Goal: Transaction & Acquisition: Book appointment/travel/reservation

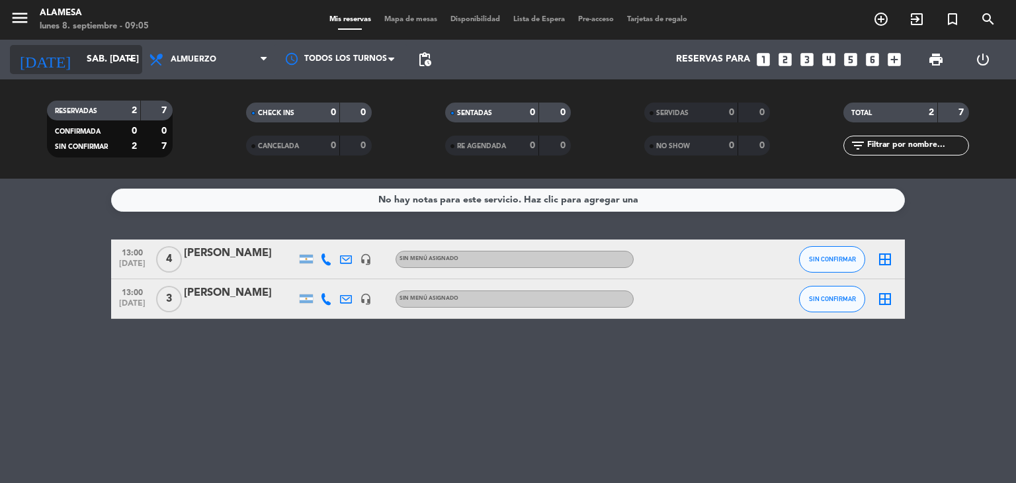
click at [80, 62] on input "sáb. [DATE]" at bounding box center [143, 60] width 126 height 24
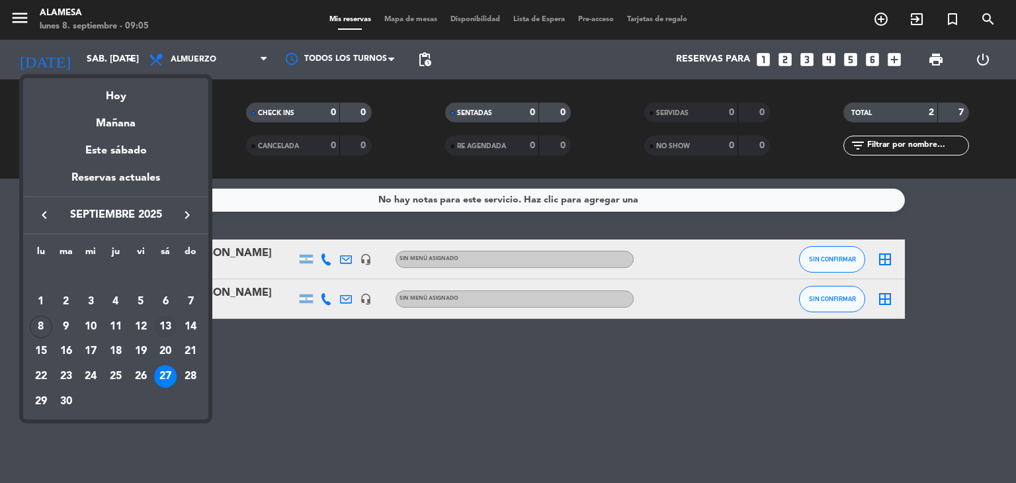
click at [169, 326] on div "13" at bounding box center [165, 326] width 22 height 22
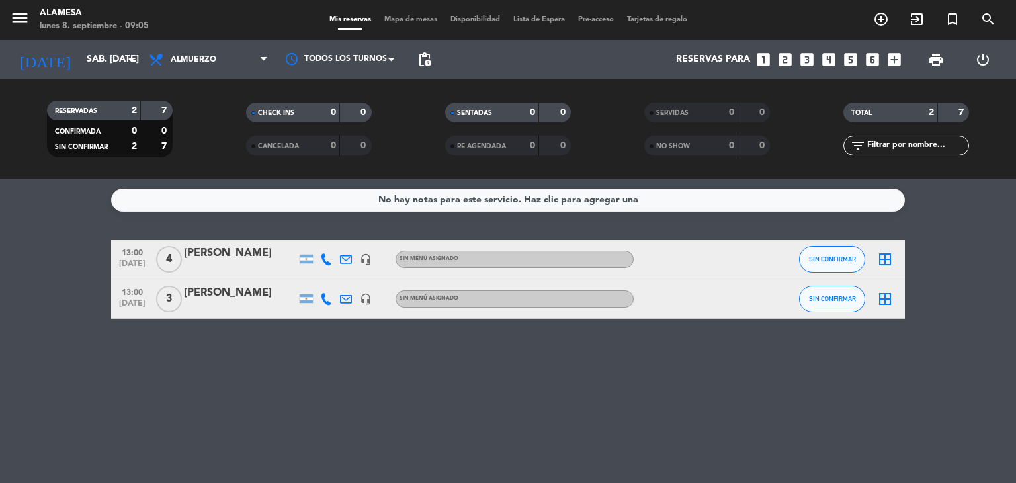
type input "sáb. [DATE]"
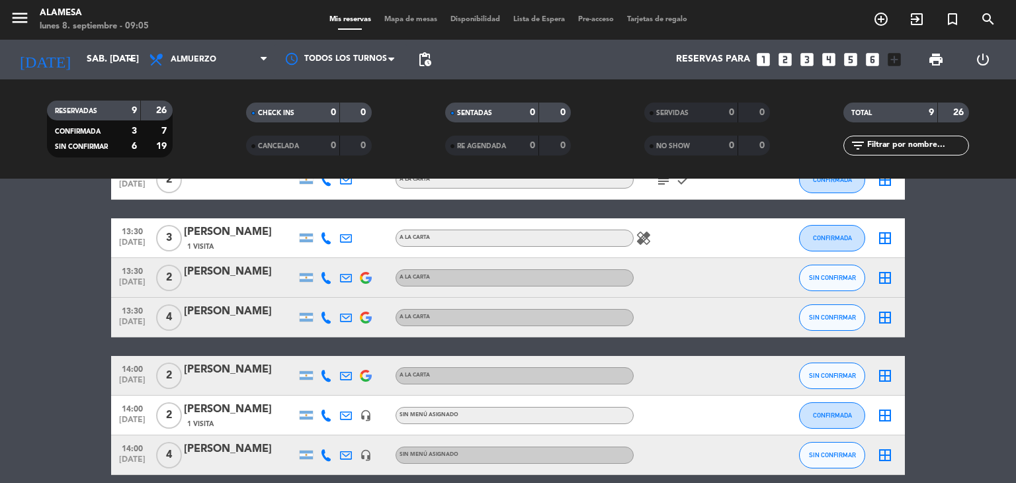
scroll to position [217, 0]
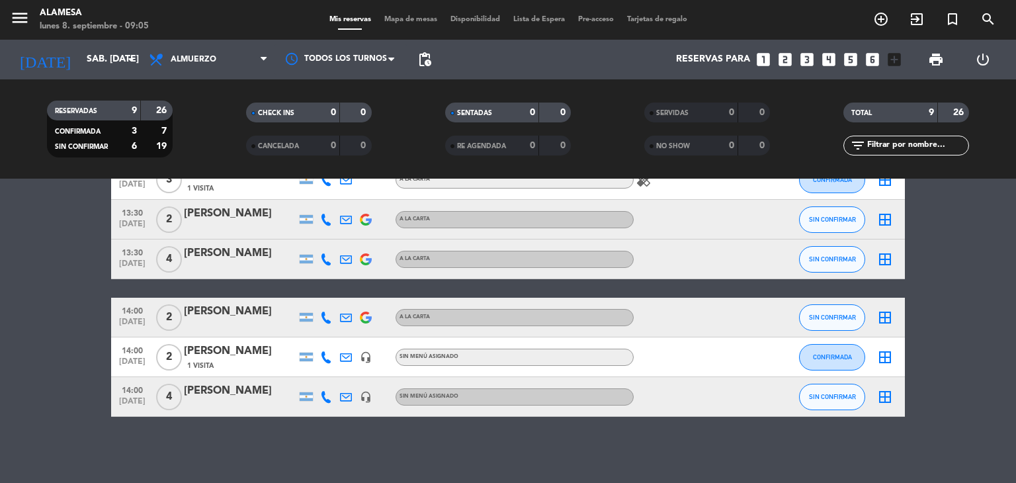
click at [848, 58] on icon "looks_5" at bounding box center [850, 59] width 17 height 17
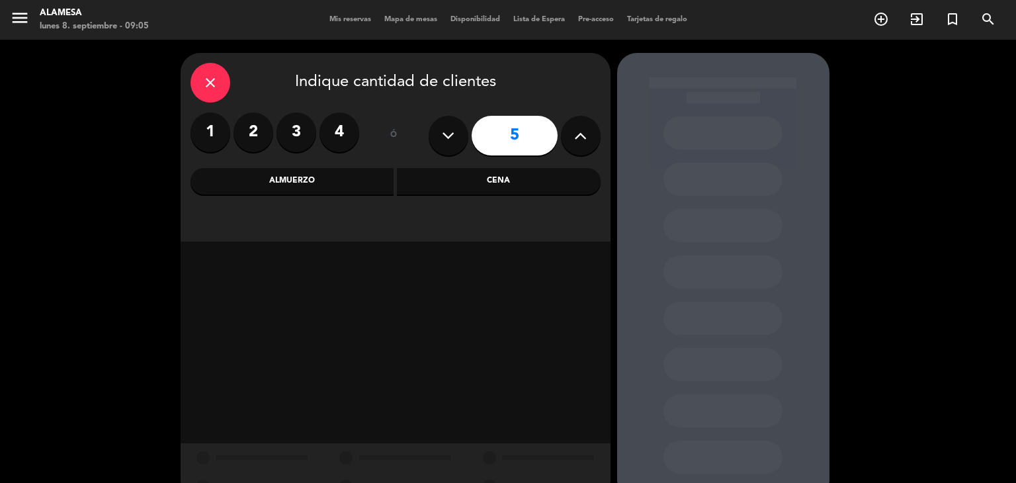
click at [300, 181] on div "Almuerzo" at bounding box center [292, 181] width 204 height 26
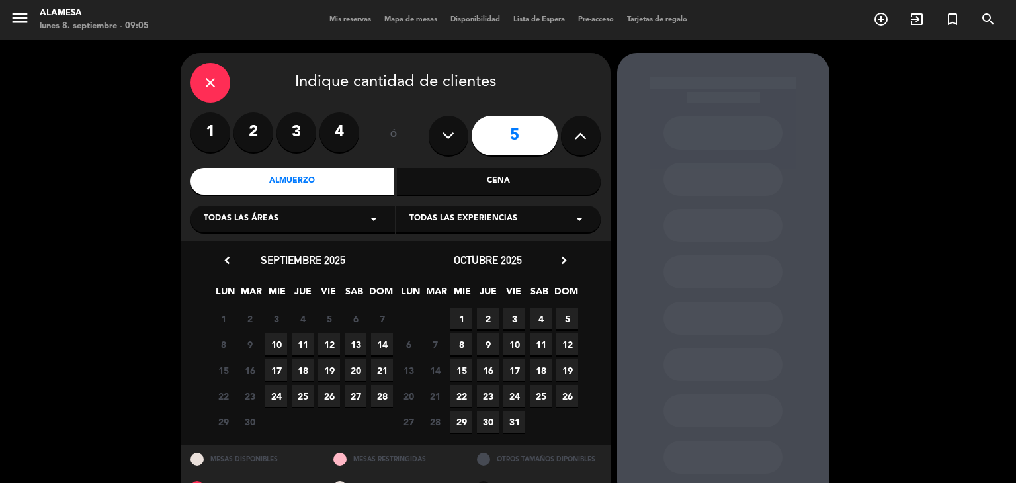
click at [354, 339] on span "13" at bounding box center [356, 344] width 22 height 22
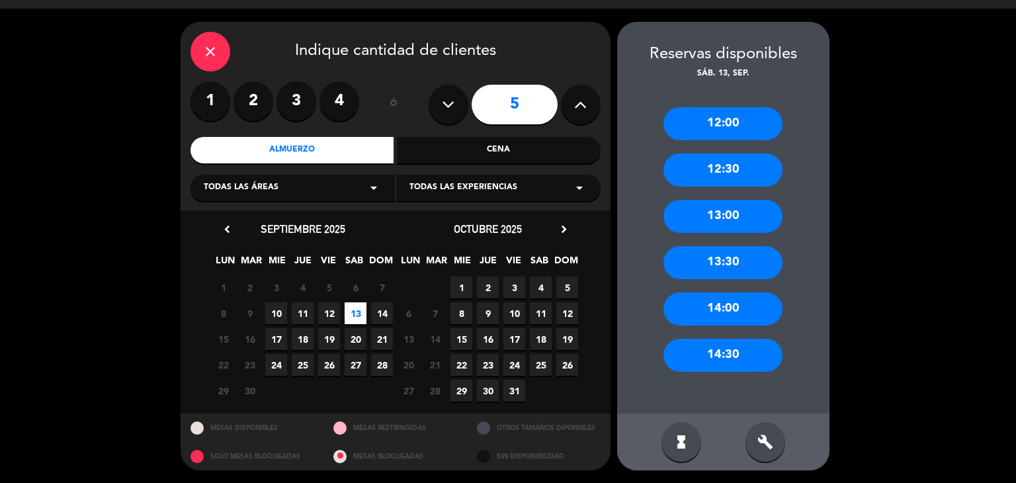
click at [355, 313] on span "13" at bounding box center [356, 313] width 22 height 22
click at [352, 311] on span "13" at bounding box center [356, 313] width 22 height 22
click at [693, 214] on div "13:00" at bounding box center [722, 216] width 119 height 33
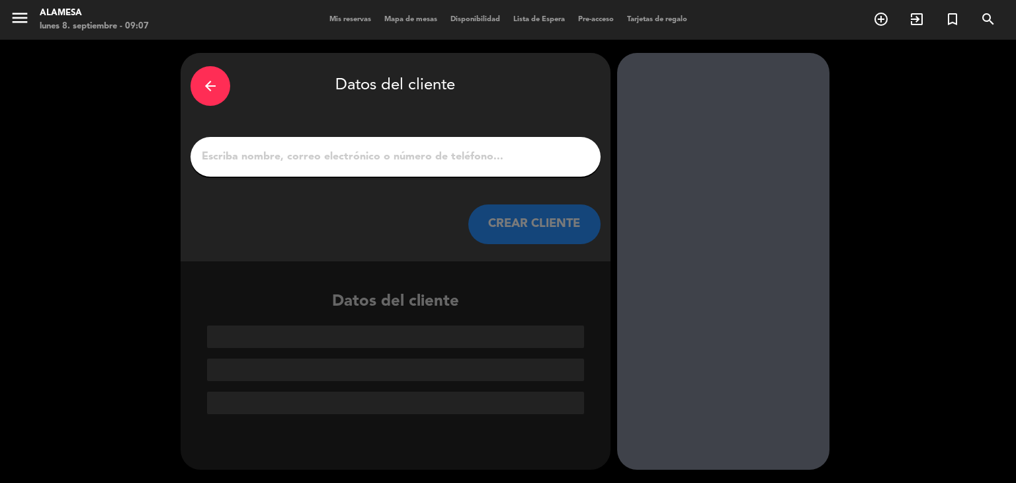
click at [378, 155] on input "1" at bounding box center [395, 156] width 390 height 19
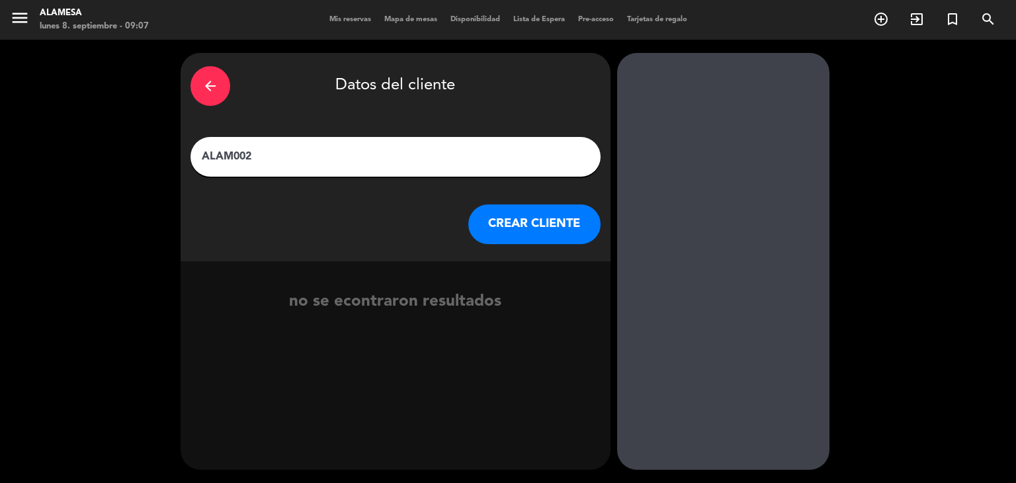
click at [270, 158] on input "ALAM002" at bounding box center [395, 156] width 390 height 19
paste input "[PERSON_NAME]"
type input "ALAM002 [PERSON_NAME]"
click at [515, 239] on button "CREAR CLIENTE" at bounding box center [534, 224] width 132 height 40
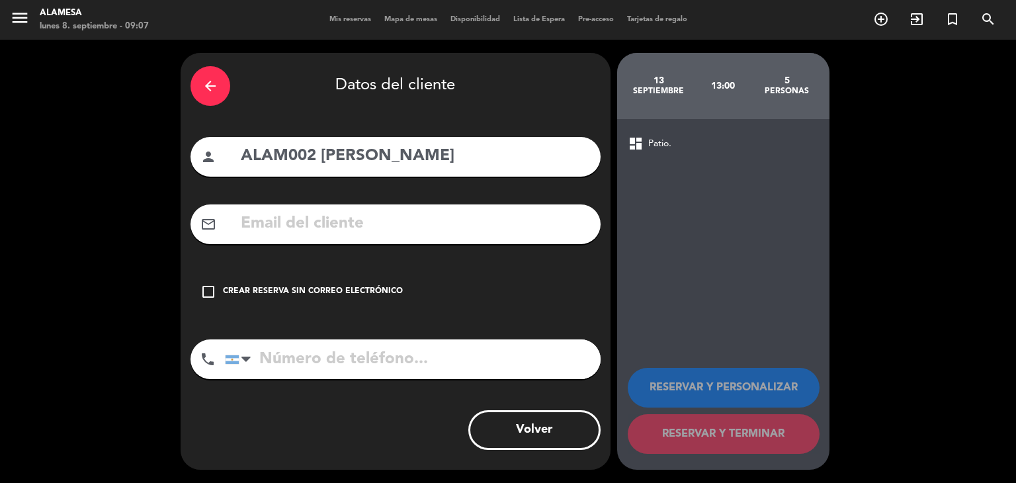
click at [412, 226] on input "text" at bounding box center [414, 223] width 351 height 27
click at [397, 226] on input "text" at bounding box center [414, 223] width 351 height 27
paste input "[PERSON_NAME][EMAIL_ADDRESS][DOMAIN_NAME]"
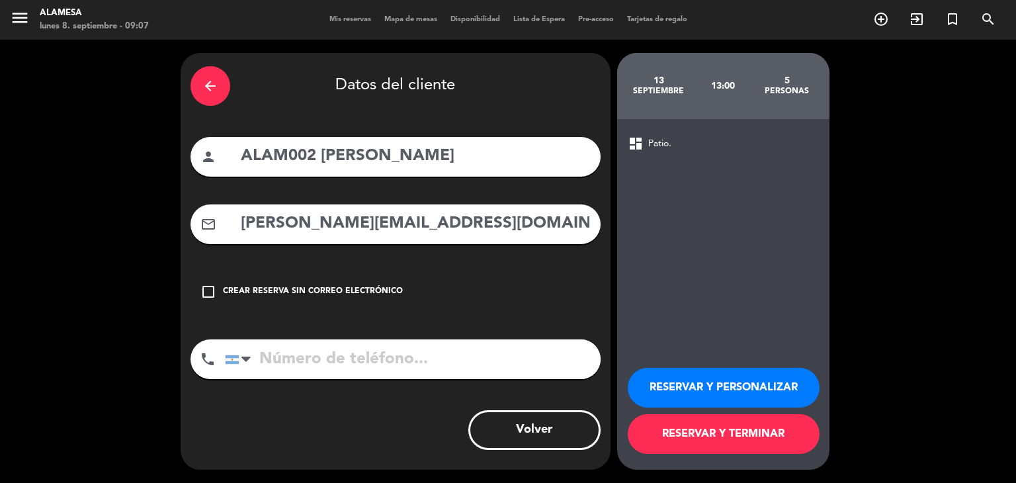
type input "[PERSON_NAME][EMAIL_ADDRESS][DOMAIN_NAME]"
click at [320, 365] on input "tel" at bounding box center [413, 359] width 376 height 40
click at [283, 369] on input "tel" at bounding box center [413, 359] width 376 height 40
paste input "1141404600"
type input "1141404600"
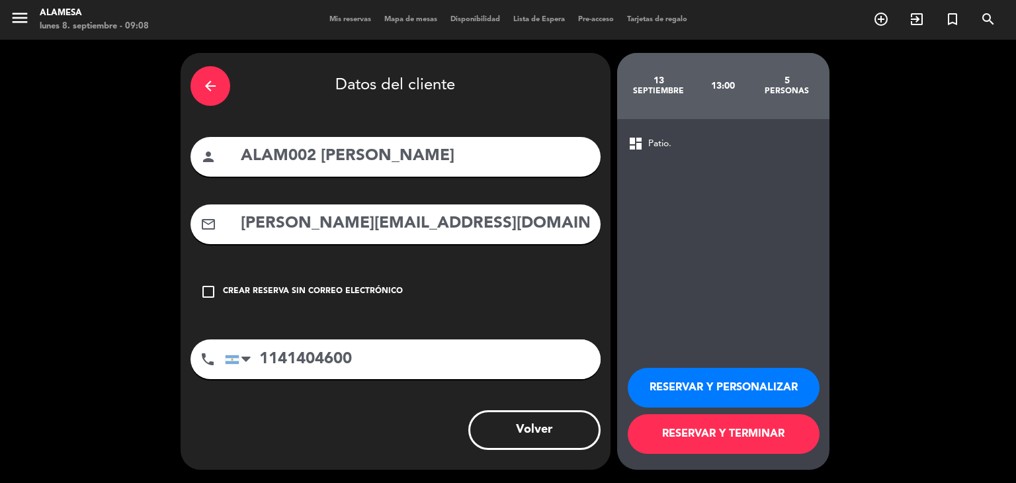
click at [693, 395] on button "RESERVAR Y PERSONALIZAR" at bounding box center [724, 388] width 192 height 40
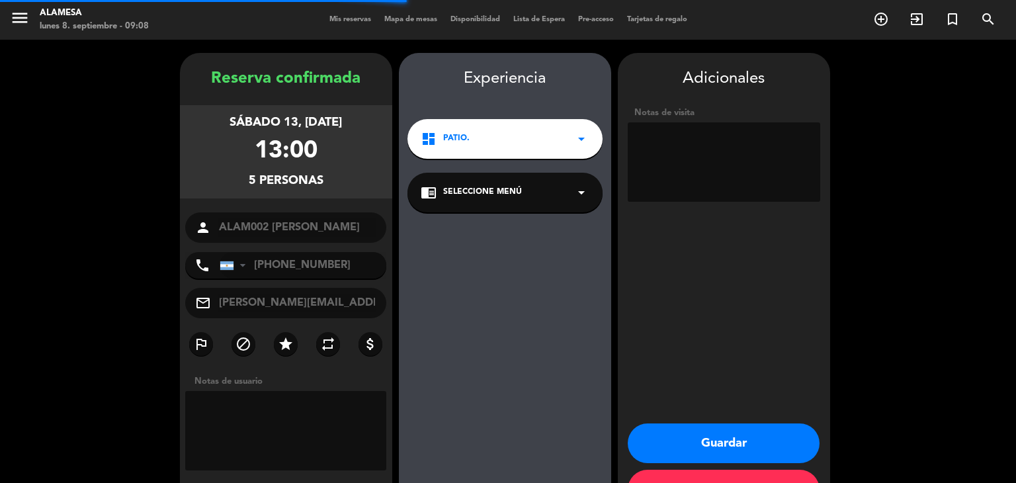
scroll to position [46, 0]
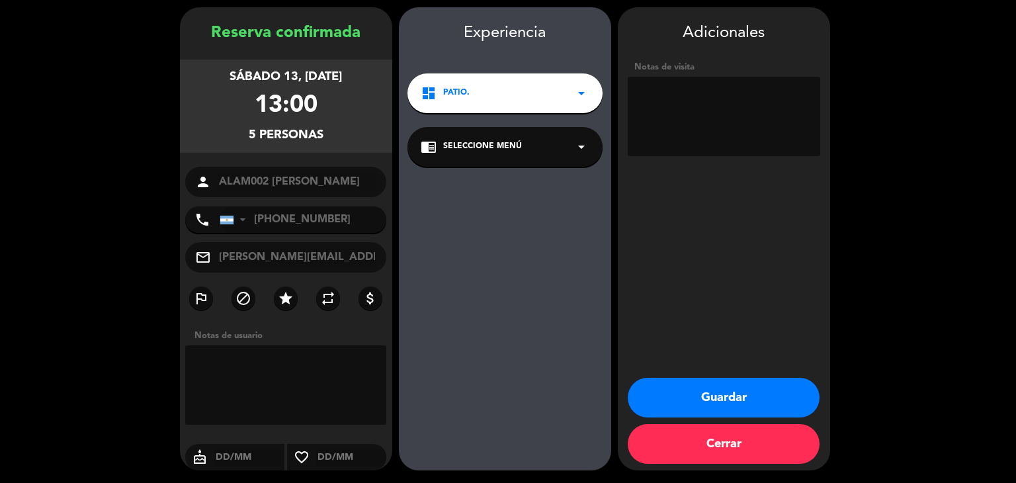
click at [282, 368] on textarea at bounding box center [286, 384] width 202 height 79
type textarea "Es embajadora y pagó x 5 cubiertos"
click at [707, 448] on button "Cerrar" at bounding box center [724, 444] width 192 height 40
